Goal: Task Accomplishment & Management: Complete application form

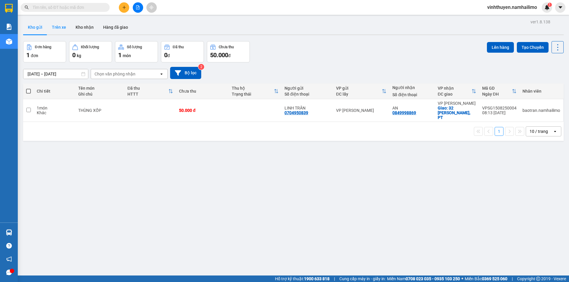
drag, startPoint x: 57, startPoint y: 24, endPoint x: 52, endPoint y: 28, distance: 6.2
click at [57, 25] on button "Trên xe" at bounding box center [59, 27] width 24 height 14
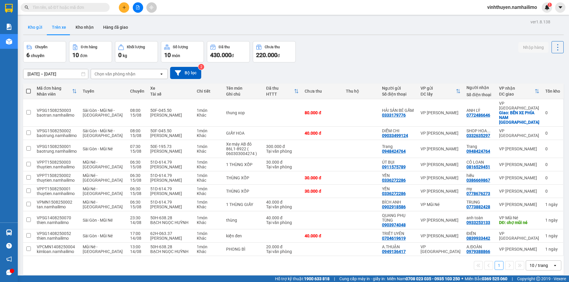
click at [38, 24] on button "Kho gửi" at bounding box center [35, 27] width 24 height 14
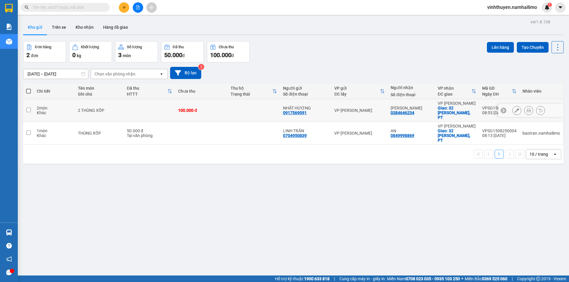
click at [527, 106] on div at bounding box center [528, 110] width 9 height 9
click at [526, 108] on icon at bounding box center [528, 110] width 4 height 4
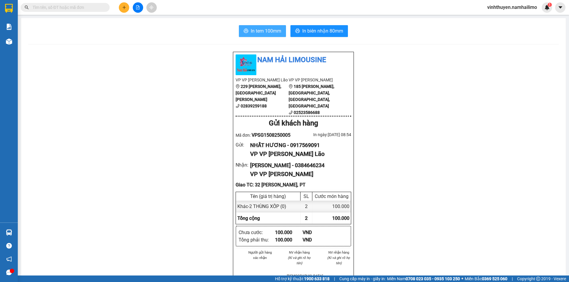
click at [270, 36] on button "In tem 100mm" at bounding box center [262, 31] width 47 height 12
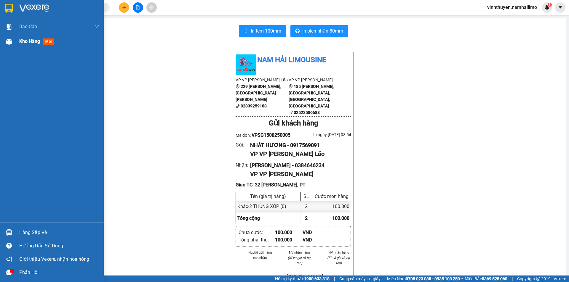
click at [21, 42] on span "Kho hàng" at bounding box center [29, 41] width 21 height 6
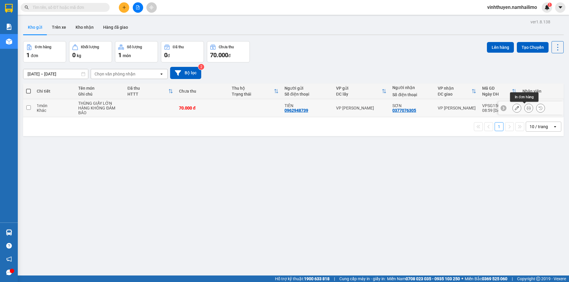
click at [527, 106] on button at bounding box center [528, 108] width 8 height 10
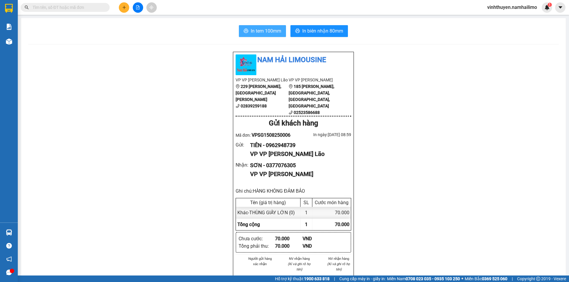
click at [280, 28] on button "In tem 100mm" at bounding box center [262, 31] width 47 height 12
click at [103, 7] on span at bounding box center [65, 7] width 89 height 9
click at [92, 7] on input "text" at bounding box center [68, 7] width 70 height 7
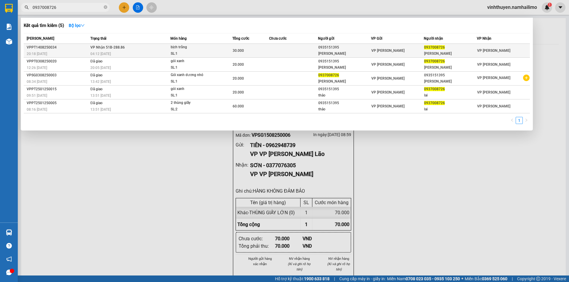
type input "0937008726"
click at [122, 49] on span "VP Nhận 51B-288.86" at bounding box center [107, 47] width 34 height 5
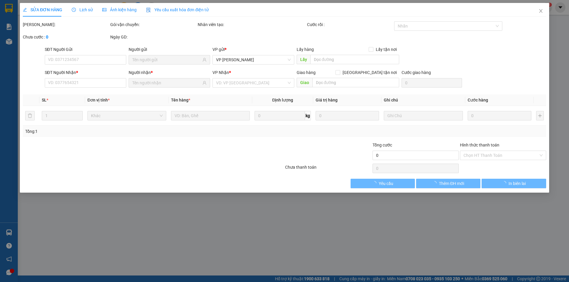
type input "0935151395"
type input "[PERSON_NAME]"
type input "0937008726"
type input "[PERSON_NAME]"
type input "30.000"
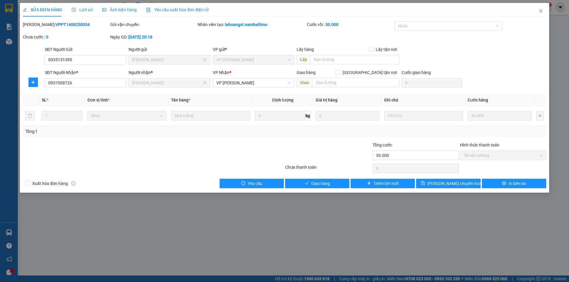
click at [86, 9] on span "Lịch sử" at bounding box center [82, 9] width 21 height 5
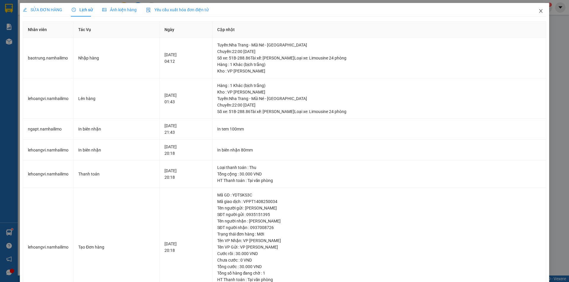
click at [539, 10] on icon "close" at bounding box center [540, 11] width 3 height 4
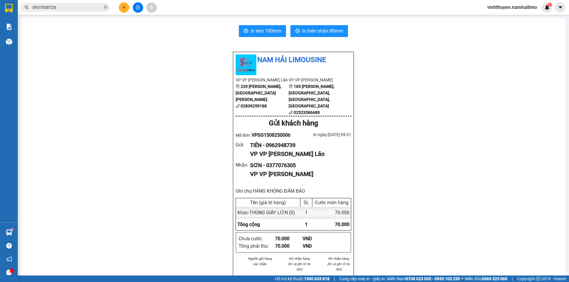
drag, startPoint x: 89, startPoint y: 25, endPoint x: 95, endPoint y: 29, distance: 7.8
drag, startPoint x: 95, startPoint y: 29, endPoint x: 118, endPoint y: 9, distance: 30.8
click at [118, 9] on div at bounding box center [137, 7] width 44 height 10
click at [128, 11] on button at bounding box center [124, 7] width 10 height 10
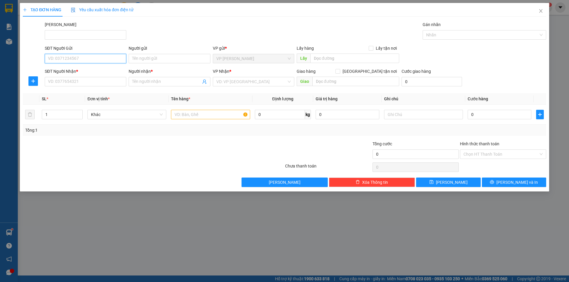
click at [113, 56] on input "SĐT Người Gửi" at bounding box center [85, 58] width 81 height 9
type input "0908232823"
click at [82, 69] on div "0908232823 - DANH" at bounding box center [85, 70] width 74 height 7
type input "DANH"
type input "0988473029"
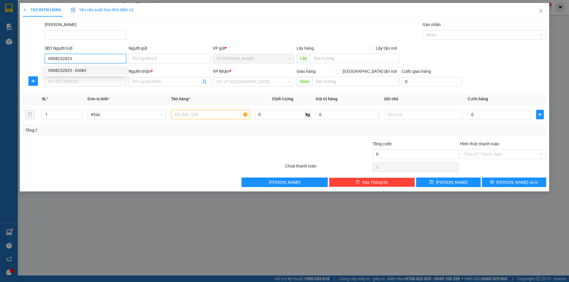
type input "[PERSON_NAME]"
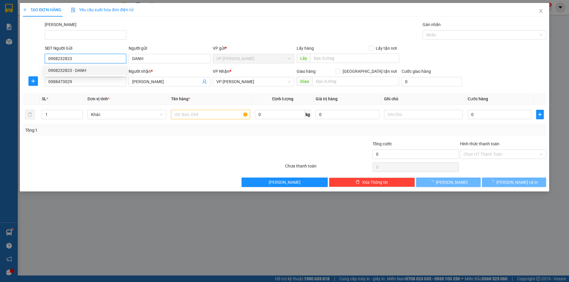
type input "40.000"
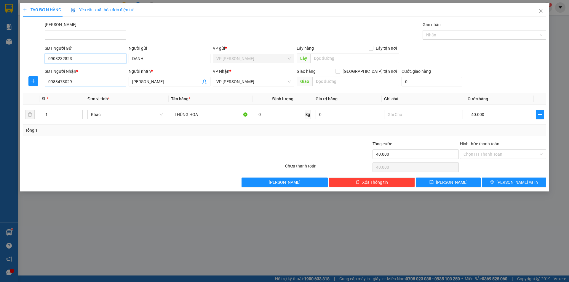
type input "0908232823"
drag, startPoint x: 81, startPoint y: 85, endPoint x: 47, endPoint y: 86, distance: 34.1
click at [47, 86] on input "0988473029" at bounding box center [85, 81] width 81 height 9
drag, startPoint x: 74, startPoint y: 54, endPoint x: 39, endPoint y: 68, distance: 37.9
click at [39, 68] on form "SĐT Người Gửi 0908232823 Người gửi DANH VP gửi * VP [PERSON_NAME] Lão Lấy hàng …" at bounding box center [284, 67] width 523 height 44
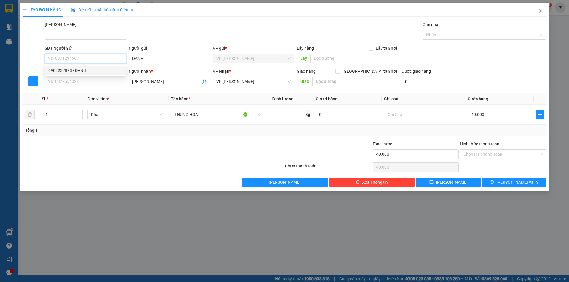
paste input "0988473029"
type input "0988473029"
click at [86, 69] on div "0988473029 - [PERSON_NAME]" at bounding box center [85, 70] width 74 height 7
type input "[PERSON_NAME]"
type input "0988473029"
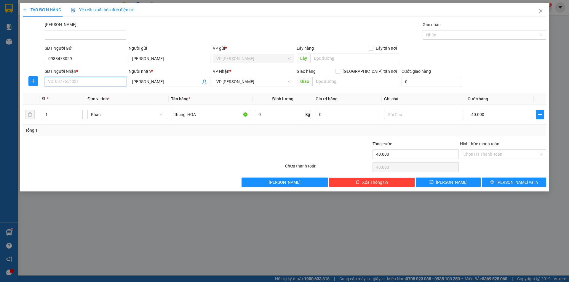
click at [89, 80] on input "SĐT Người Nhận *" at bounding box center [85, 81] width 81 height 9
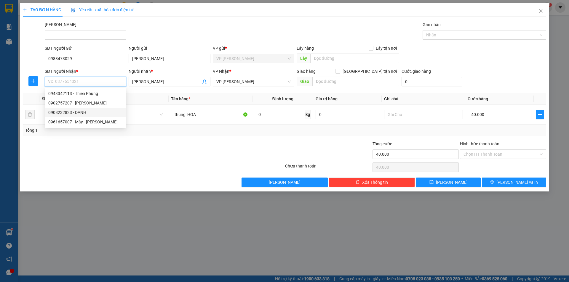
click at [97, 110] on div "0908232823 - DANH" at bounding box center [85, 112] width 74 height 7
type input "0908232823"
type input "DANH"
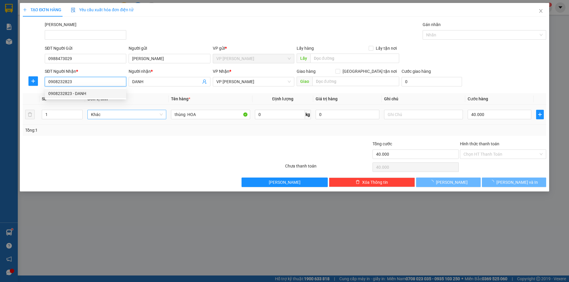
type input "50.000"
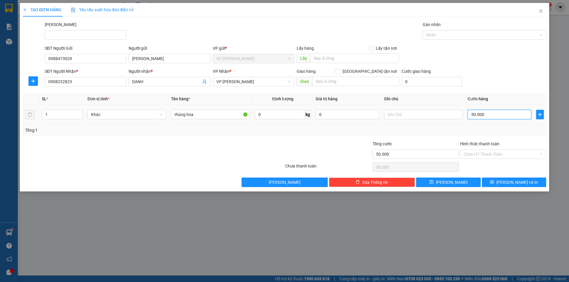
click at [473, 114] on input "50.000" at bounding box center [499, 114] width 64 height 9
type input "6"
type input "60"
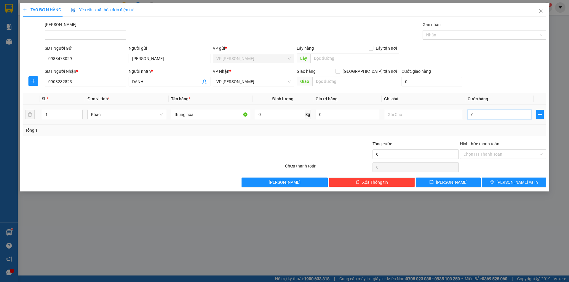
type input "60"
type input "60.000"
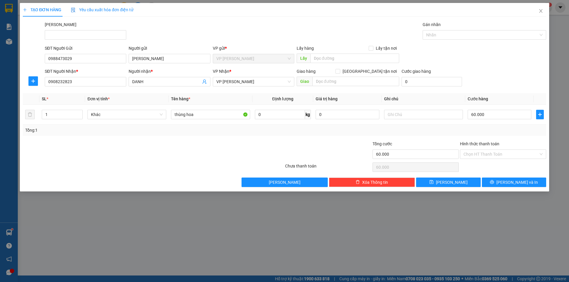
click at [387, 129] on div "Tổng: 1" at bounding box center [284, 130] width 518 height 7
click at [516, 184] on span "[PERSON_NAME] và In" at bounding box center [516, 182] width 41 height 7
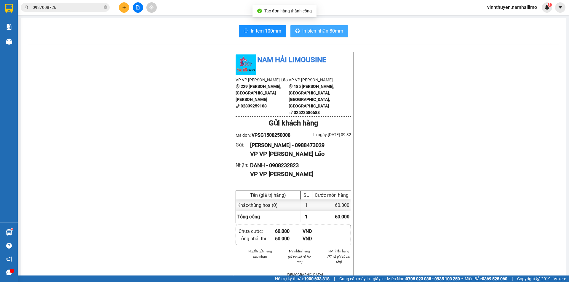
click at [320, 29] on span "In biên nhận 80mm" at bounding box center [322, 30] width 41 height 7
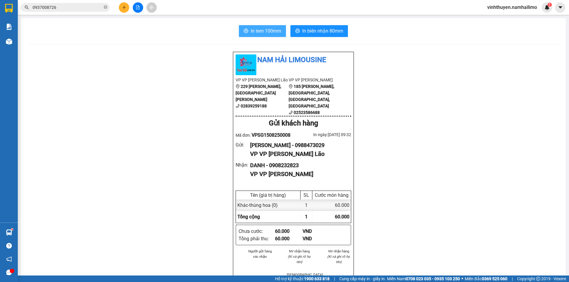
click at [267, 33] on span "In tem 100mm" at bounding box center [266, 30] width 31 height 7
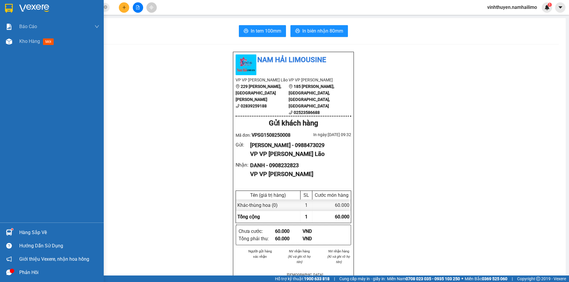
click at [43, 235] on div "Hàng sắp về" at bounding box center [59, 232] width 80 height 9
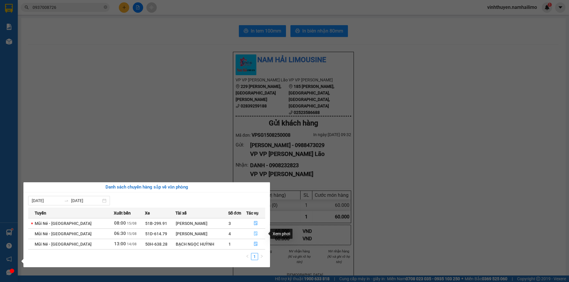
click at [257, 231] on button "button" at bounding box center [255, 233] width 19 height 9
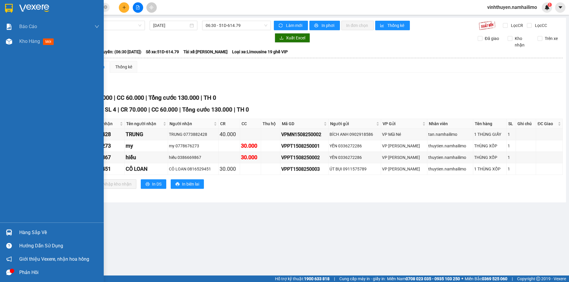
click at [25, 230] on div "Hàng sắp về" at bounding box center [59, 232] width 80 height 9
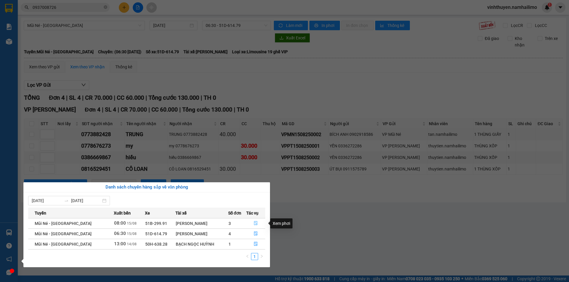
click at [256, 224] on icon "file-done" at bounding box center [255, 223] width 4 height 4
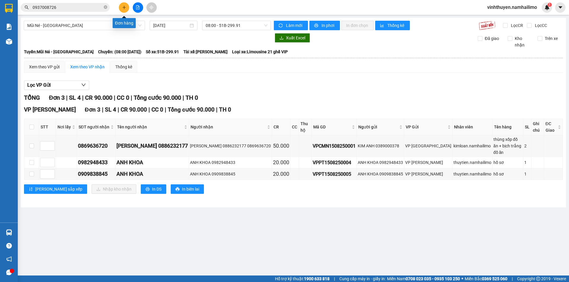
click at [124, 9] on icon "plus" at bounding box center [124, 7] width 0 height 3
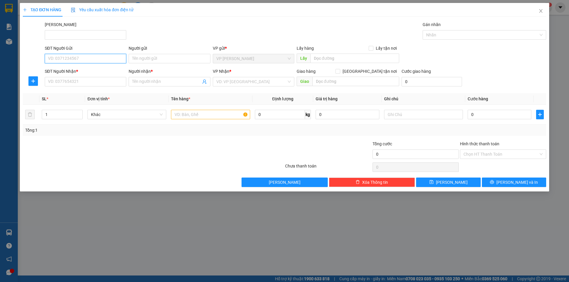
click at [72, 61] on input "SĐT Người Gửi" at bounding box center [85, 58] width 81 height 9
type input "0766026555"
click at [145, 60] on input "Người gửi" at bounding box center [169, 58] width 81 height 9
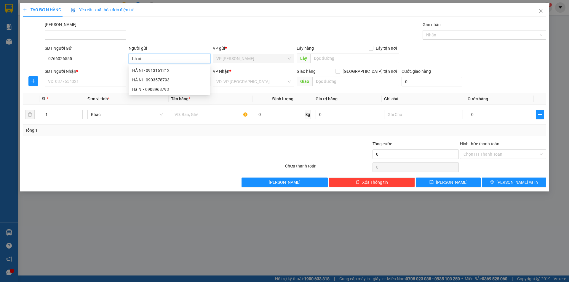
type input "hà ni"
click at [157, 46] on div "Người gửi" at bounding box center [169, 48] width 81 height 7
click at [157, 54] on input "hà ni" at bounding box center [169, 58] width 81 height 9
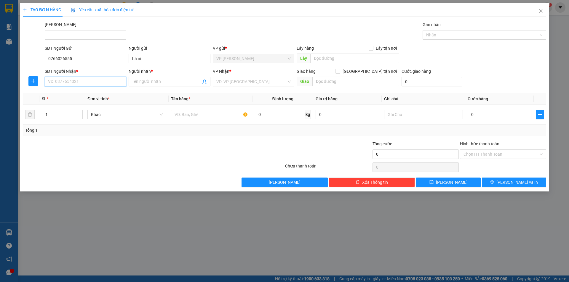
click at [81, 78] on input "SĐT Người Nhận *" at bounding box center [85, 81] width 81 height 9
type input "0937719955"
click at [151, 78] on span at bounding box center [169, 81] width 81 height 9
type input "hồng thư"
click at [260, 84] on input "search" at bounding box center [251, 81] width 70 height 9
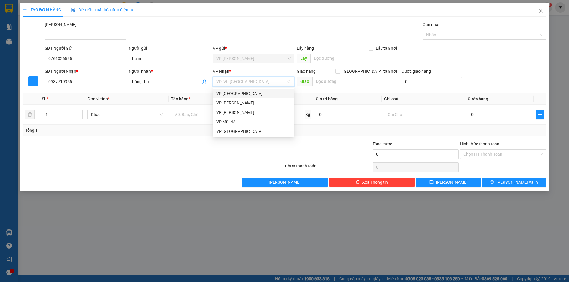
click at [246, 95] on div "VP [GEOGRAPHIC_DATA]" at bounding box center [253, 93] width 74 height 7
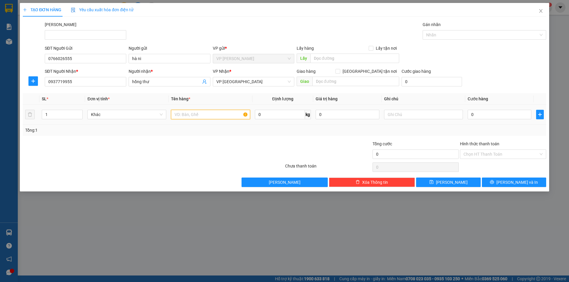
click at [209, 117] on input "text" at bounding box center [210, 114] width 79 height 9
type input "hộp giấy"
click at [502, 118] on input "0" at bounding box center [499, 114] width 64 height 9
type input "3"
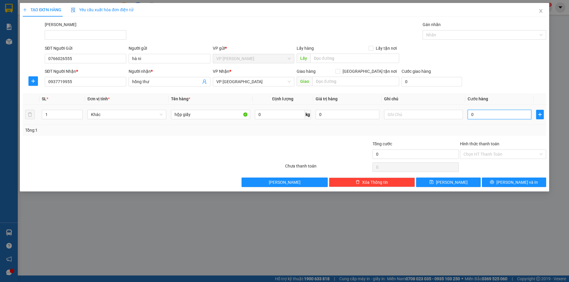
type input "3"
type input "30"
type input "30.000"
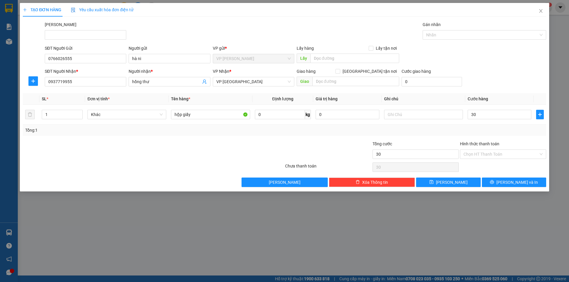
type input "30.000"
drag, startPoint x: 507, startPoint y: 129, endPoint x: 506, endPoint y: 140, distance: 11.3
click at [507, 129] on div "Tổng: 1" at bounding box center [284, 130] width 518 height 7
drag, startPoint x: 521, startPoint y: 182, endPoint x: 518, endPoint y: 181, distance: 3.2
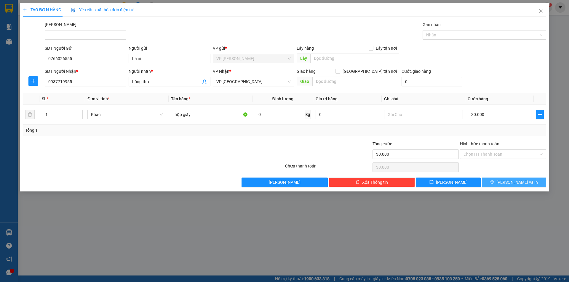
click at [521, 182] on span "[PERSON_NAME] và In" at bounding box center [516, 182] width 41 height 7
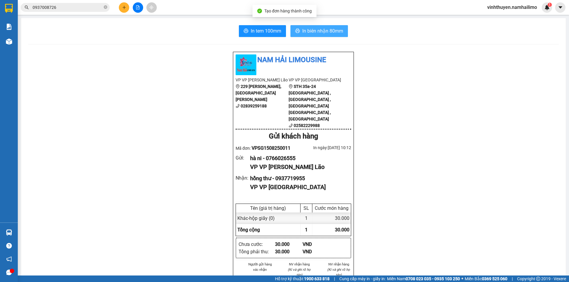
drag, startPoint x: 304, startPoint y: 30, endPoint x: 313, endPoint y: 28, distance: 9.1
click at [304, 30] on span "In biên nhận 80mm" at bounding box center [322, 30] width 41 height 7
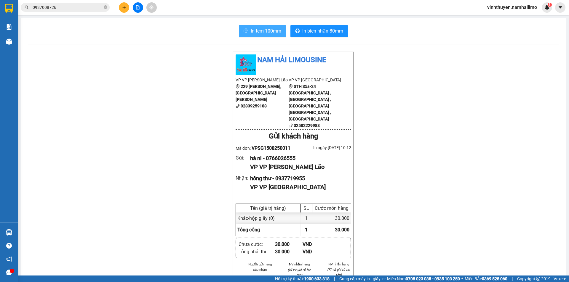
click at [259, 31] on span "In tem 100mm" at bounding box center [266, 30] width 31 height 7
